Goal: Check status: Check status

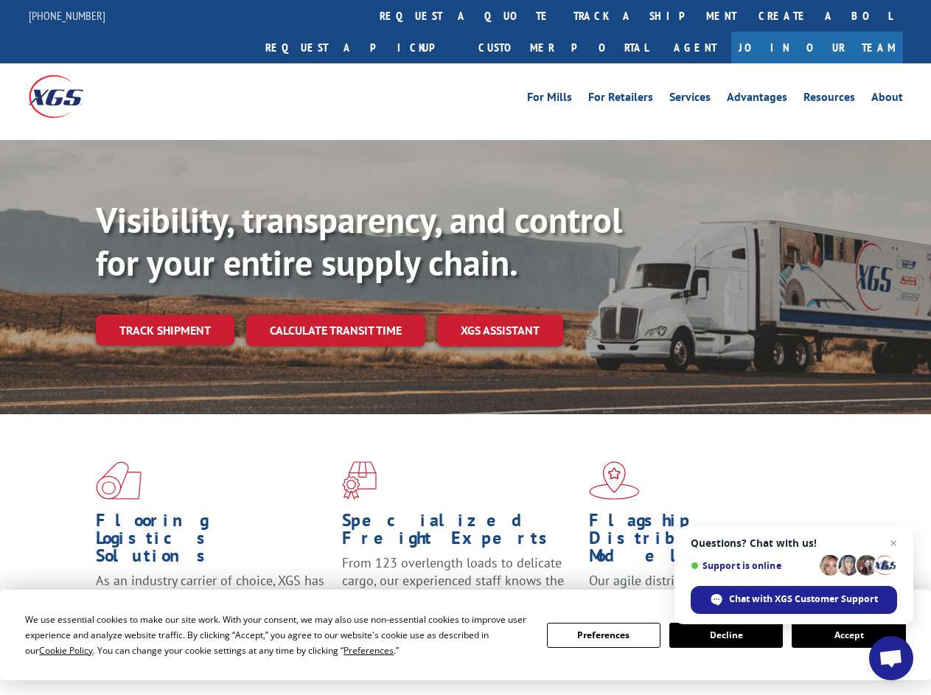
click at [465, 347] on div "Visibility, transparency, and control for your entire supply chain. Track shipm…" at bounding box center [513, 302] width 835 height 206
click at [52, 650] on span "Cookie Policy" at bounding box center [66, 650] width 54 height 13
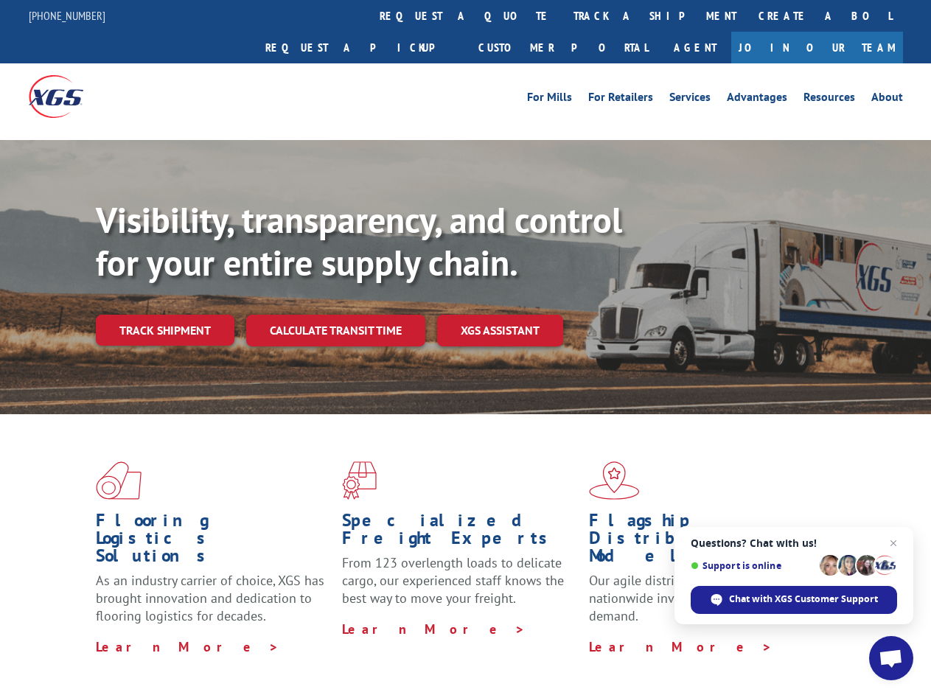
click at [355, 650] on div "Flooring Logistics Solutions As an industry carrier of choice, XGS has brought …" at bounding box center [465, 562] width 931 height 296
click at [604, 636] on div "Flooring Logistics Solutions As an industry carrier of choice, XGS has brought …" at bounding box center [465, 558] width 931 height 288
click at [726, 636] on div "Flooring Logistics Solutions As an industry carrier of choice, XGS has brought …" at bounding box center [465, 558] width 931 height 288
click at [849, 636] on div "Flooring Logistics Solutions As an industry carrier of choice, XGS has brought …" at bounding box center [465, 558] width 931 height 288
click at [465, 347] on div "Visibility, transparency, and control for your entire supply chain. Track shipm…" at bounding box center [513, 302] width 835 height 206
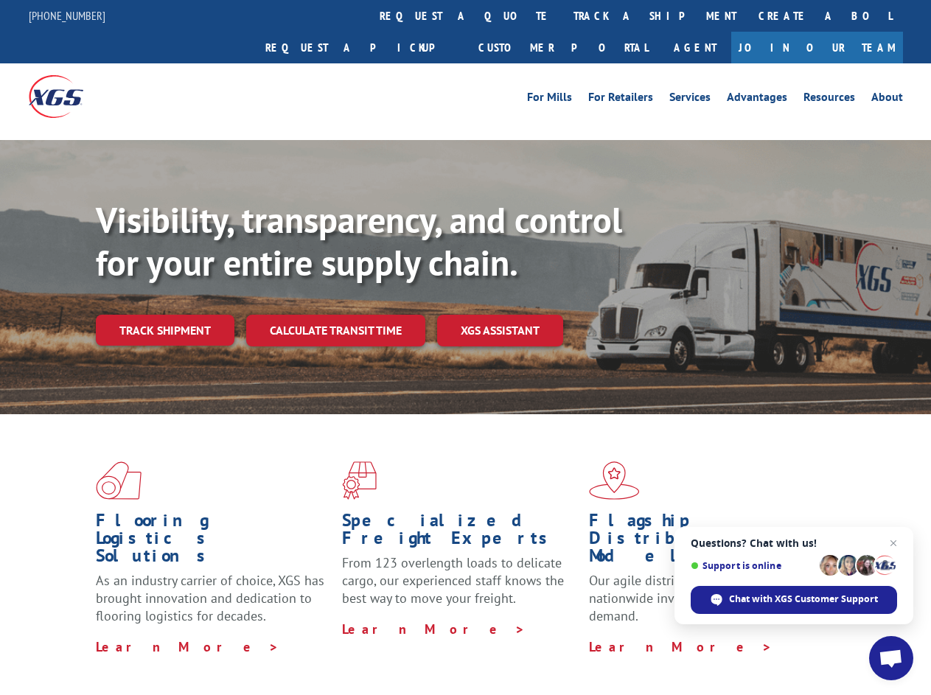
click at [563, 15] on link "track a shipment" at bounding box center [655, 16] width 185 height 32
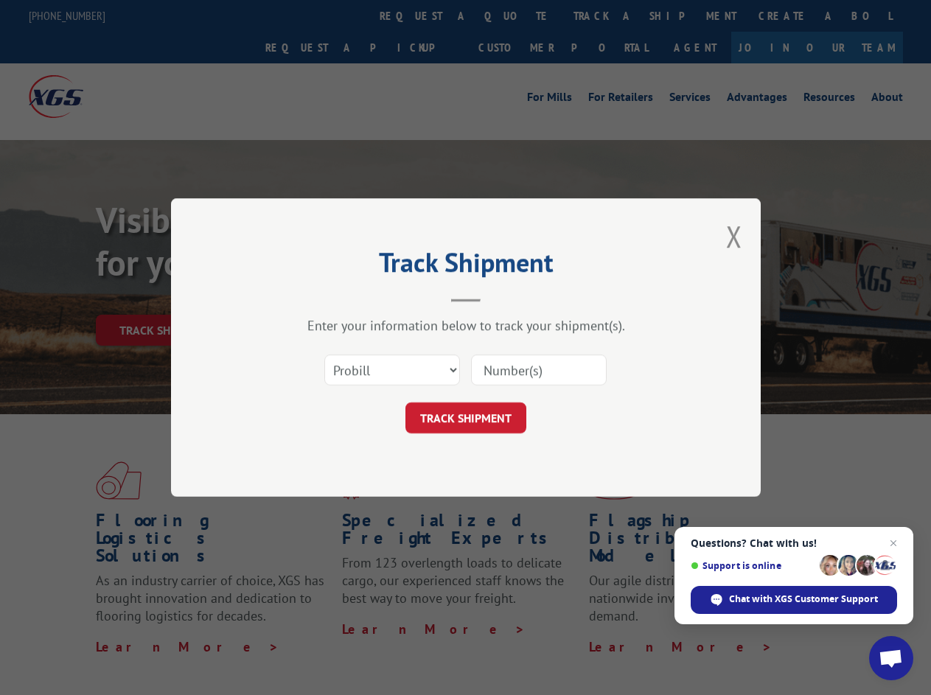
click at [515, 15] on div "Track Shipment Enter your information below to track your shipment(s). Select c…" at bounding box center [465, 347] width 931 height 695
click at [607, 15] on div "Track Shipment Enter your information below to track your shipment(s). Select c…" at bounding box center [465, 347] width 931 height 695
